Goal: Task Accomplishment & Management: Complete application form

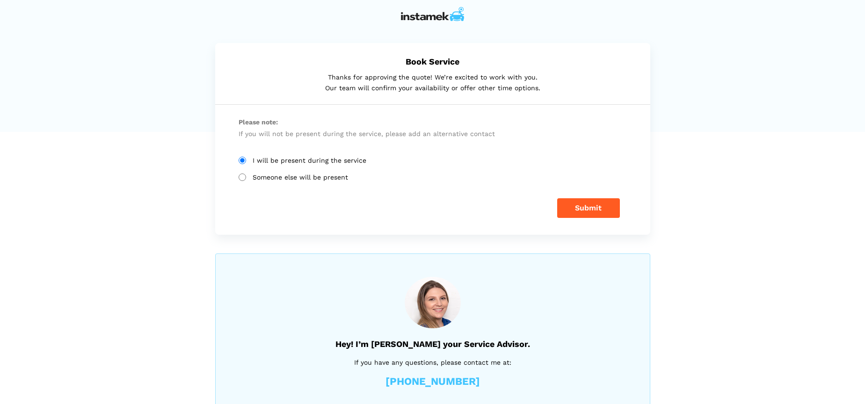
click at [244, 173] on input "Someone else will be present" at bounding box center [241, 176] width 7 height 7
radio input "true"
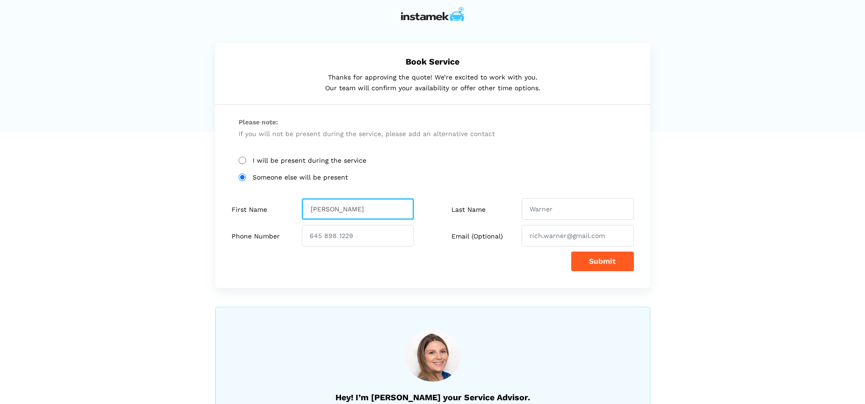
type input "Kellee"
type input "R"
click at [375, 209] on input "Kellee" at bounding box center [358, 209] width 112 height 22
type input "K"
type input "Jordan"
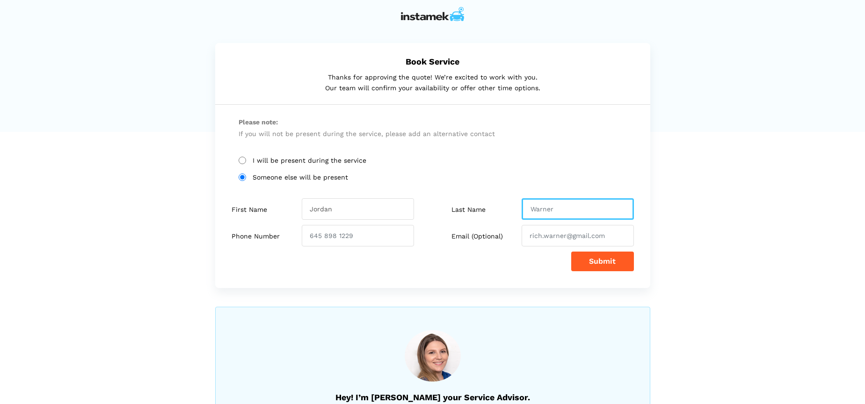
click at [548, 211] on input "text" at bounding box center [577, 209] width 112 height 22
type input "Martin"
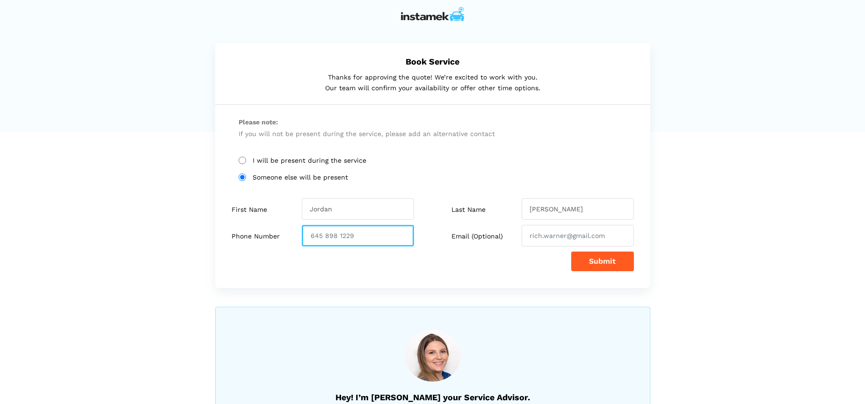
click at [361, 231] on input "number" at bounding box center [358, 236] width 112 height 22
type input "250"
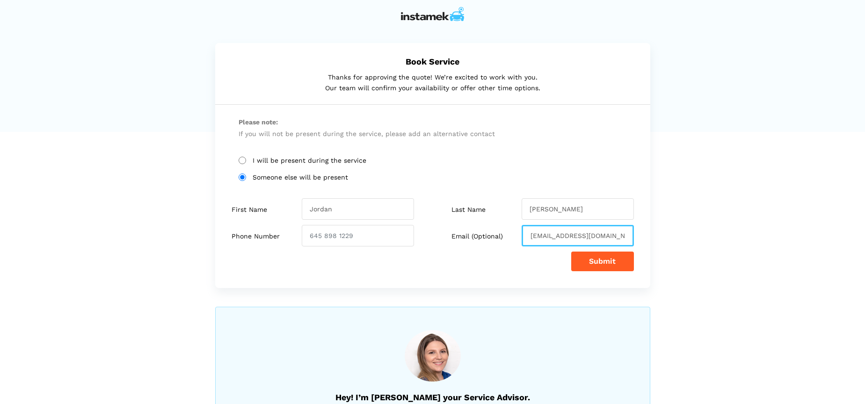
type input "kroque@wildplay.com"
click at [605, 252] on button "Submit" at bounding box center [602, 262] width 63 height 20
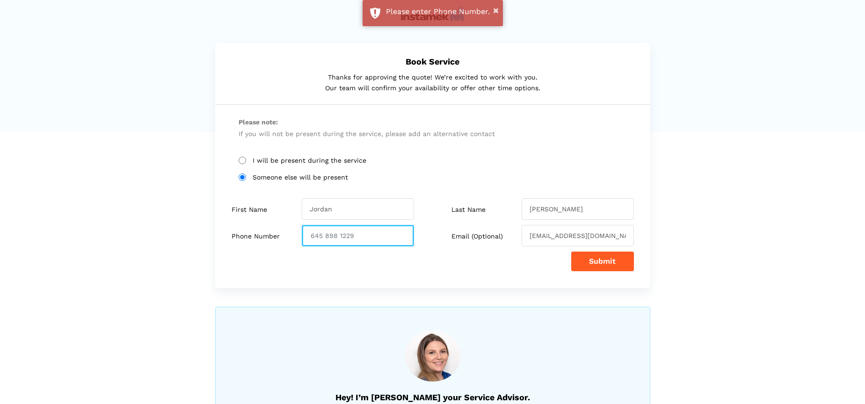
click at [308, 236] on input "number" at bounding box center [358, 236] width 112 height 22
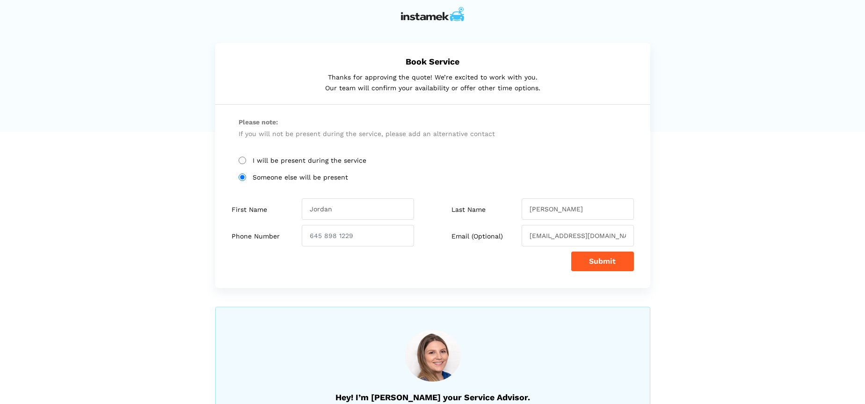
click at [615, 263] on button "Submit" at bounding box center [602, 262] width 63 height 20
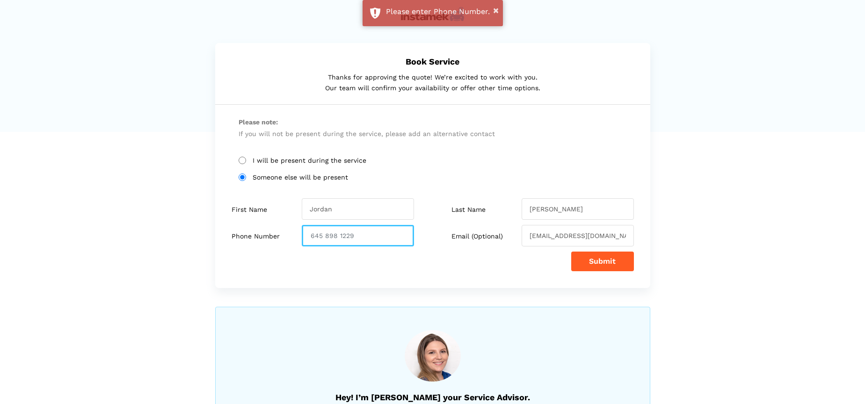
click at [394, 236] on input "number" at bounding box center [358, 236] width 112 height 22
click at [362, 233] on input "number" at bounding box center [358, 236] width 112 height 22
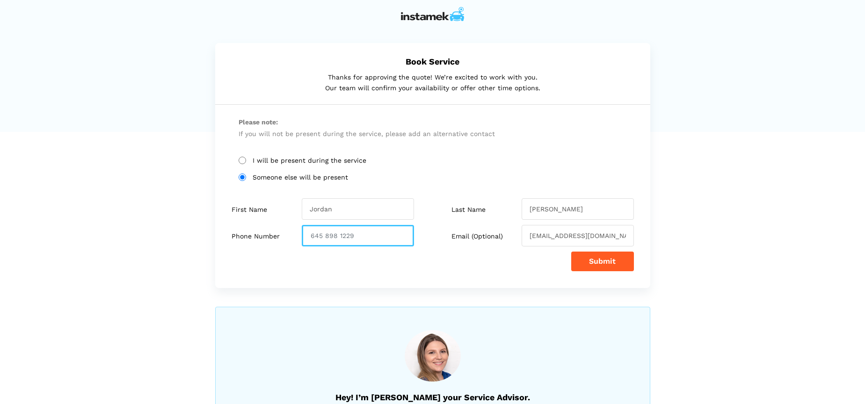
type input "1"
type input "250"
click at [602, 261] on button "Submit" at bounding box center [602, 262] width 63 height 20
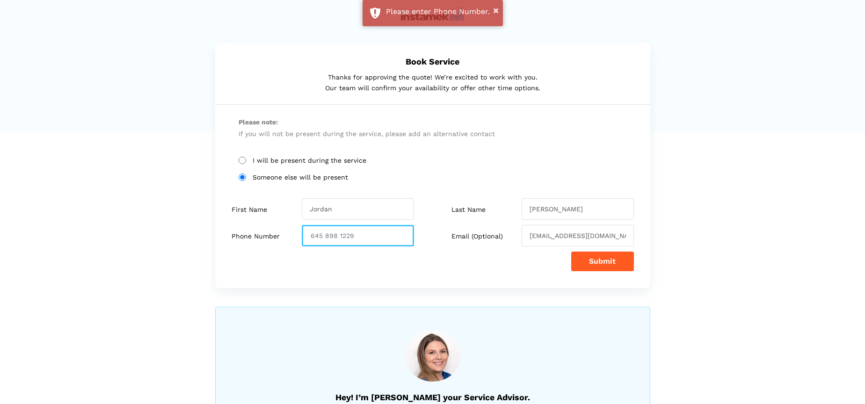
click at [369, 236] on input "number" at bounding box center [358, 236] width 112 height 22
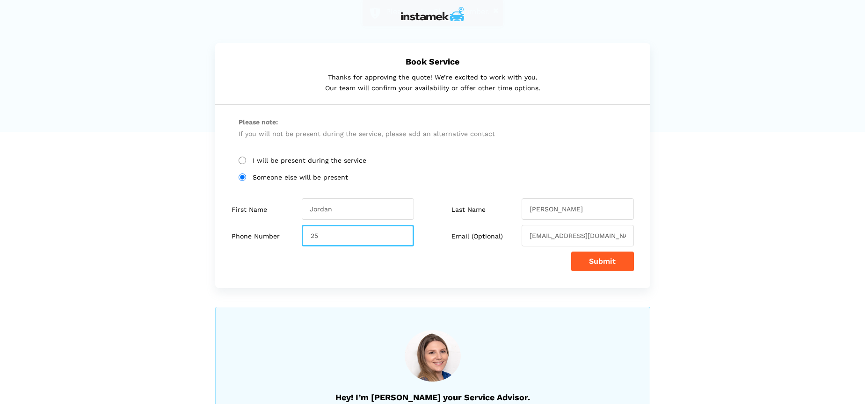
type input "2"
type input "2509001062"
click at [611, 264] on button "Submit" at bounding box center [602, 262] width 63 height 20
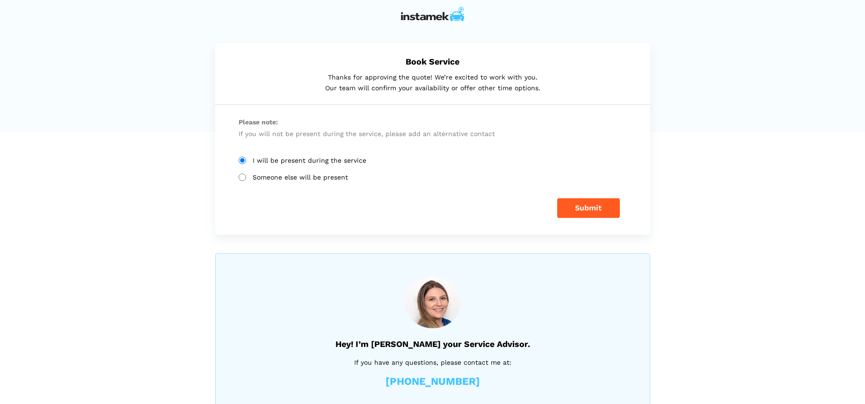
click at [245, 176] on input "Someone else will be present" at bounding box center [241, 176] width 7 height 7
radio input "true"
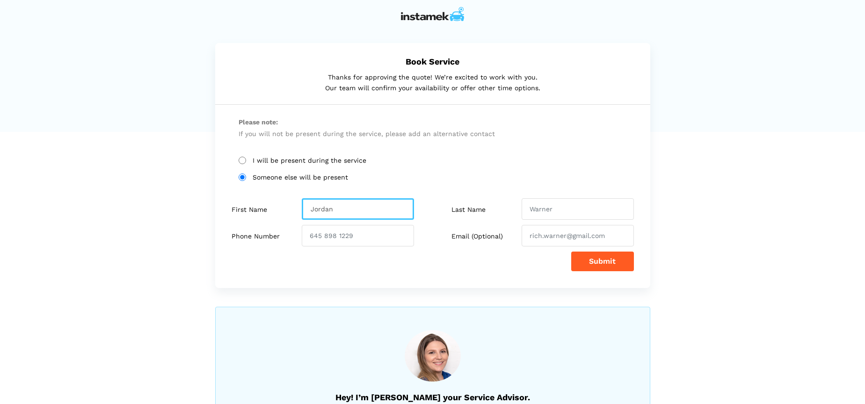
type input "Jordan"
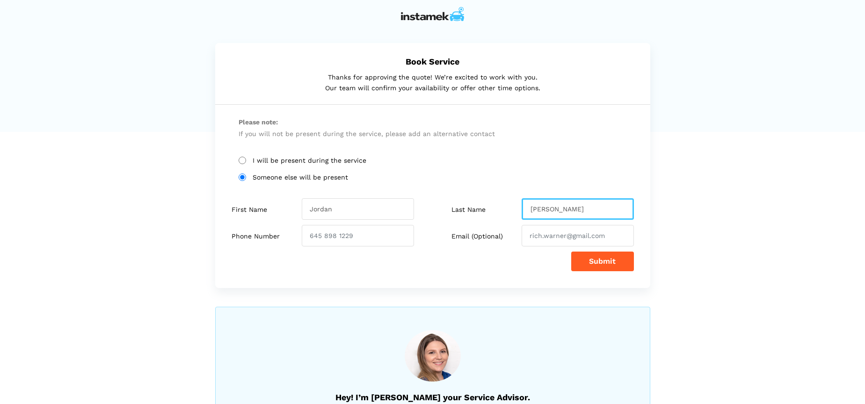
type input "Martin"
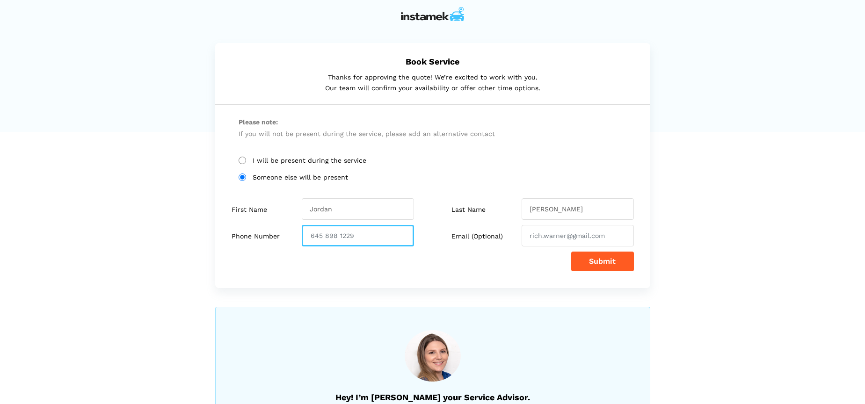
click at [338, 236] on input "number" at bounding box center [358, 236] width 112 height 22
type input "2509001062"
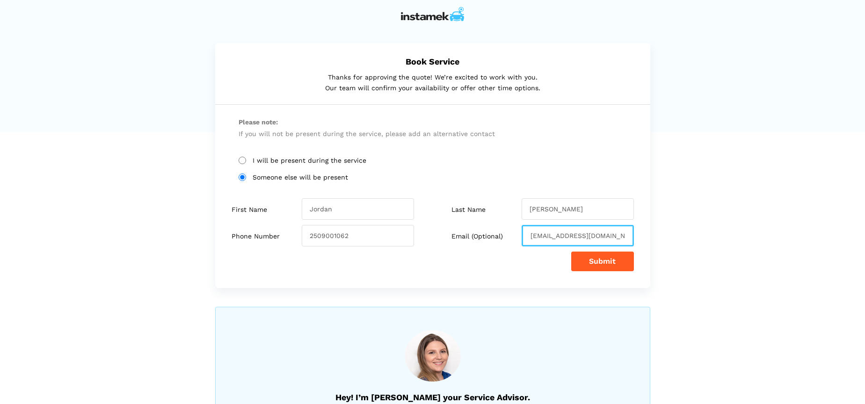
type input "kroque@wildplay.com"
click at [602, 257] on button "Submit" at bounding box center [602, 262] width 63 height 20
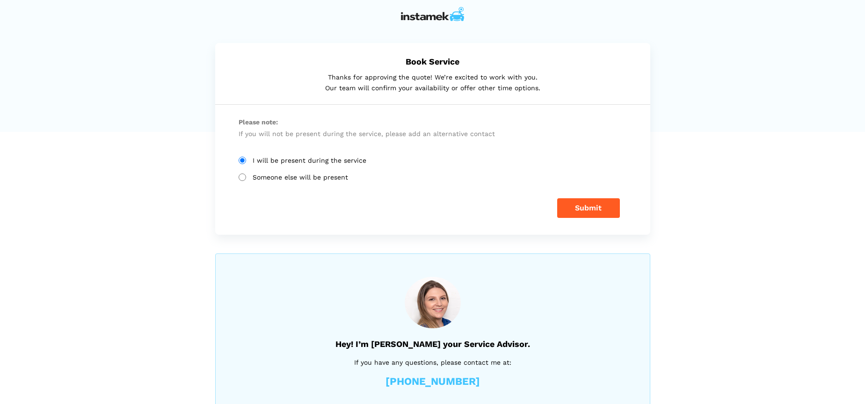
click at [599, 206] on button "Submit" at bounding box center [588, 208] width 63 height 20
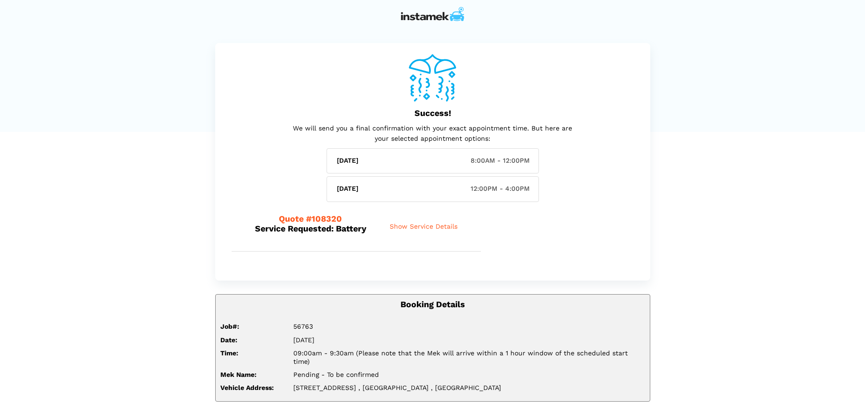
click at [448, 226] on span "Show Service Details" at bounding box center [424, 227] width 68 height 8
